Goal: Register for event/course

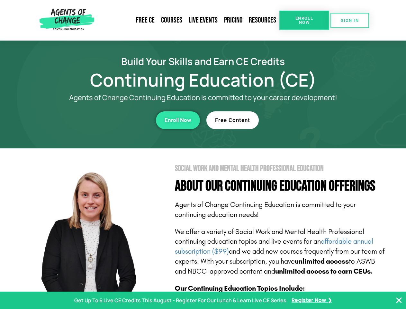
click at [203, 154] on section "Social Work and Mental Health Professional Education About Our Continuing Educa…" at bounding box center [203, 283] width 406 height 270
click at [304, 20] on span "Enroll Now" at bounding box center [304, 20] width 29 height 8
click at [350, 20] on span "SIGN IN" at bounding box center [350, 20] width 18 height 4
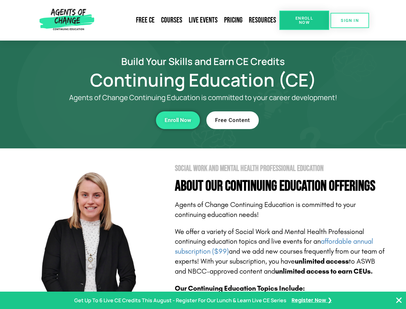
click at [112, 120] on div "Enroll Now" at bounding box center [111, 120] width 177 height 18
click at [178, 120] on span "Enroll Now" at bounding box center [178, 119] width 27 height 5
click at [295, 120] on div "Free Content" at bounding box center [295, 120] width 177 height 18
